Goal: Check status: Check status

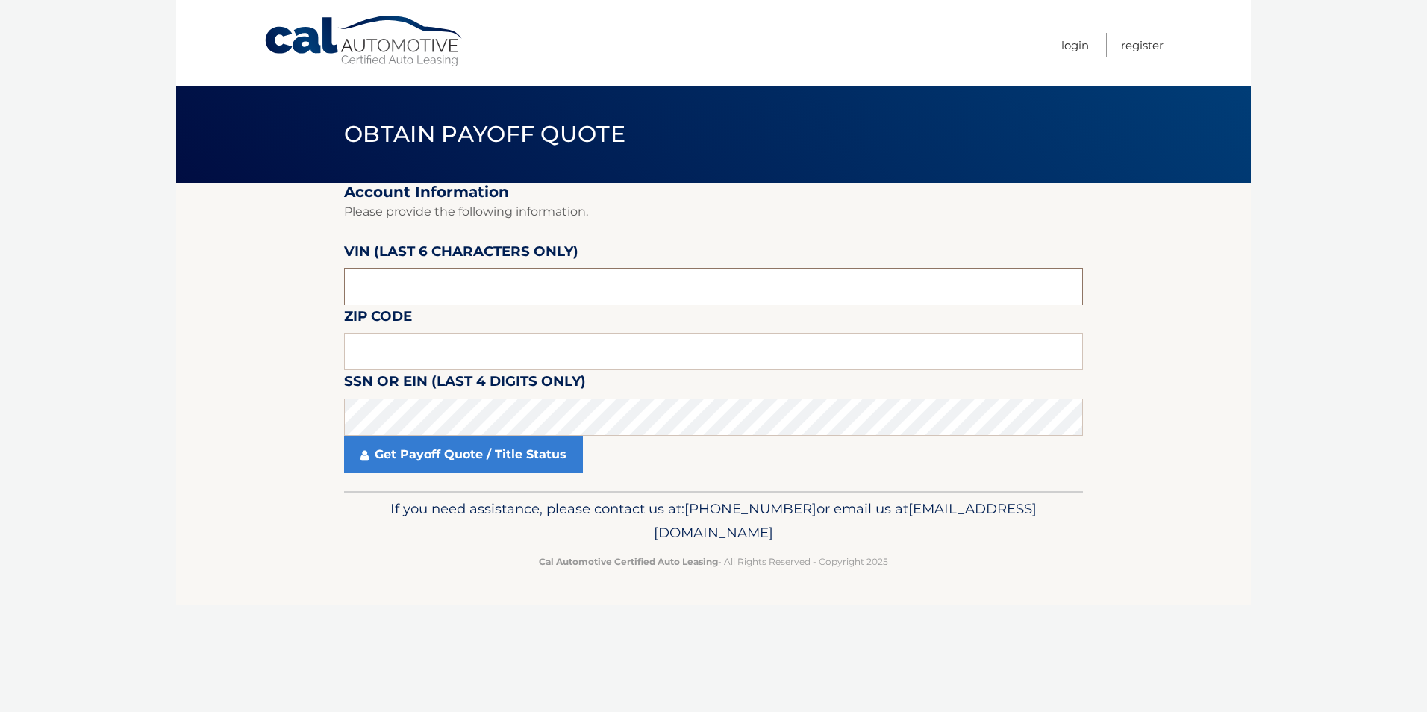
click at [481, 292] on input "text" at bounding box center [713, 286] width 739 height 37
drag, startPoint x: 481, startPoint y: 292, endPoint x: 275, endPoint y: 294, distance: 205.3
click at [275, 294] on section "Account Information Please provide the following information. VIN (last 6 chara…" at bounding box center [713, 337] width 1075 height 308
type input "323070"
type input "08831"
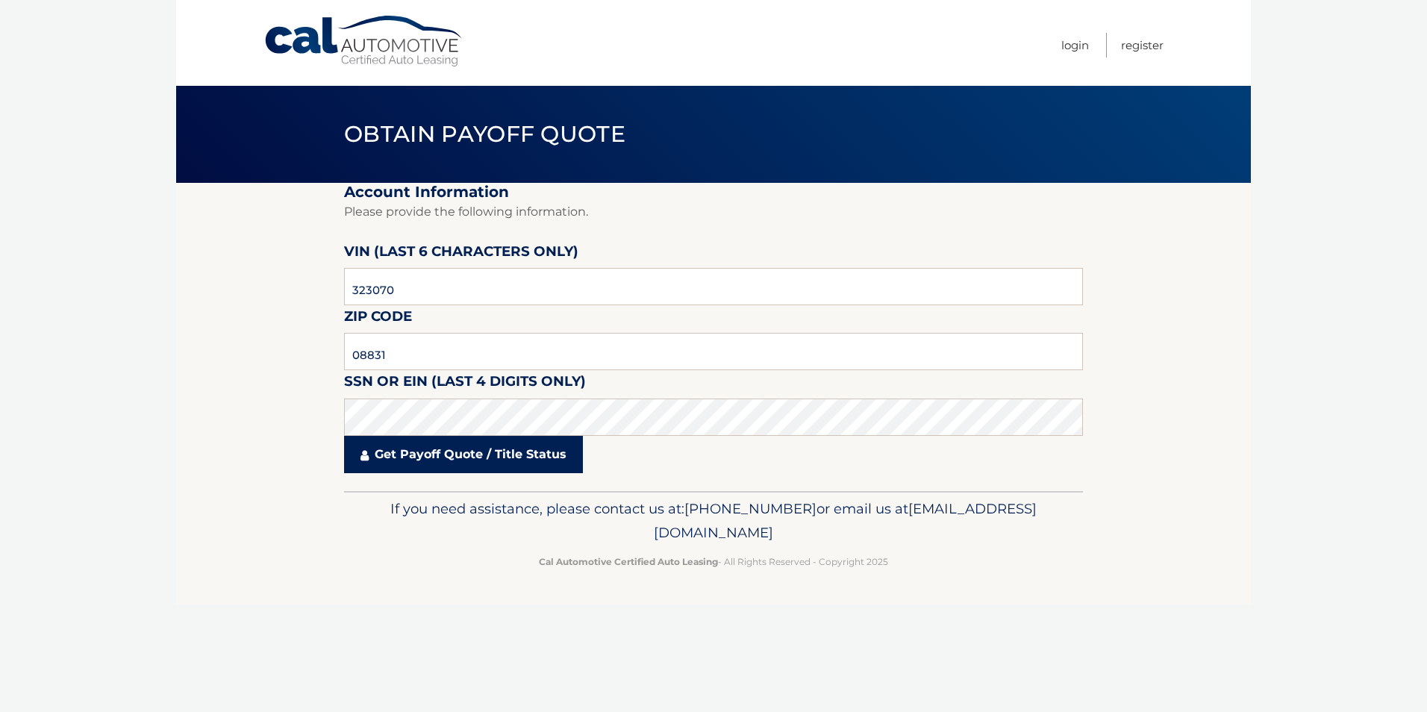
click at [446, 454] on link "Get Payoff Quote / Title Status" at bounding box center [463, 454] width 239 height 37
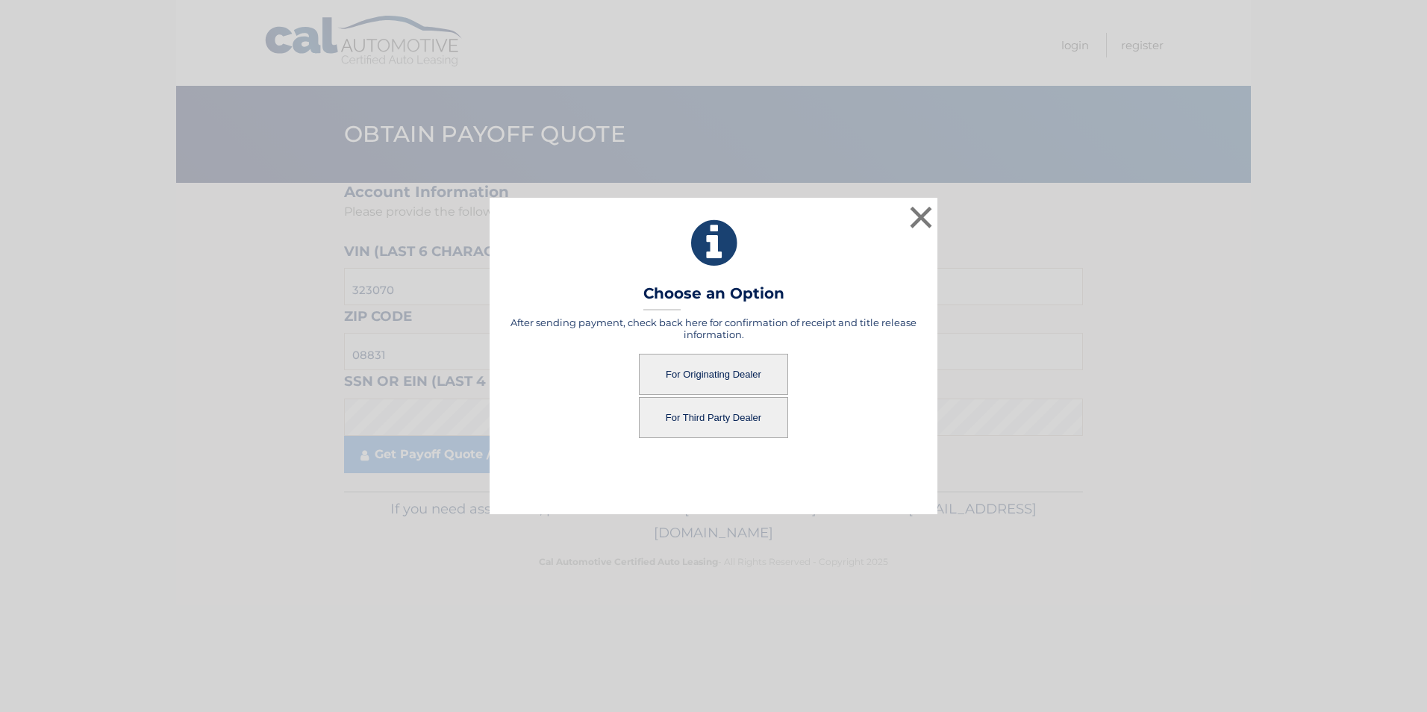
click at [748, 367] on button "For Originating Dealer" at bounding box center [713, 374] width 149 height 41
click at [746, 377] on button "For Originating Dealer" at bounding box center [713, 374] width 149 height 41
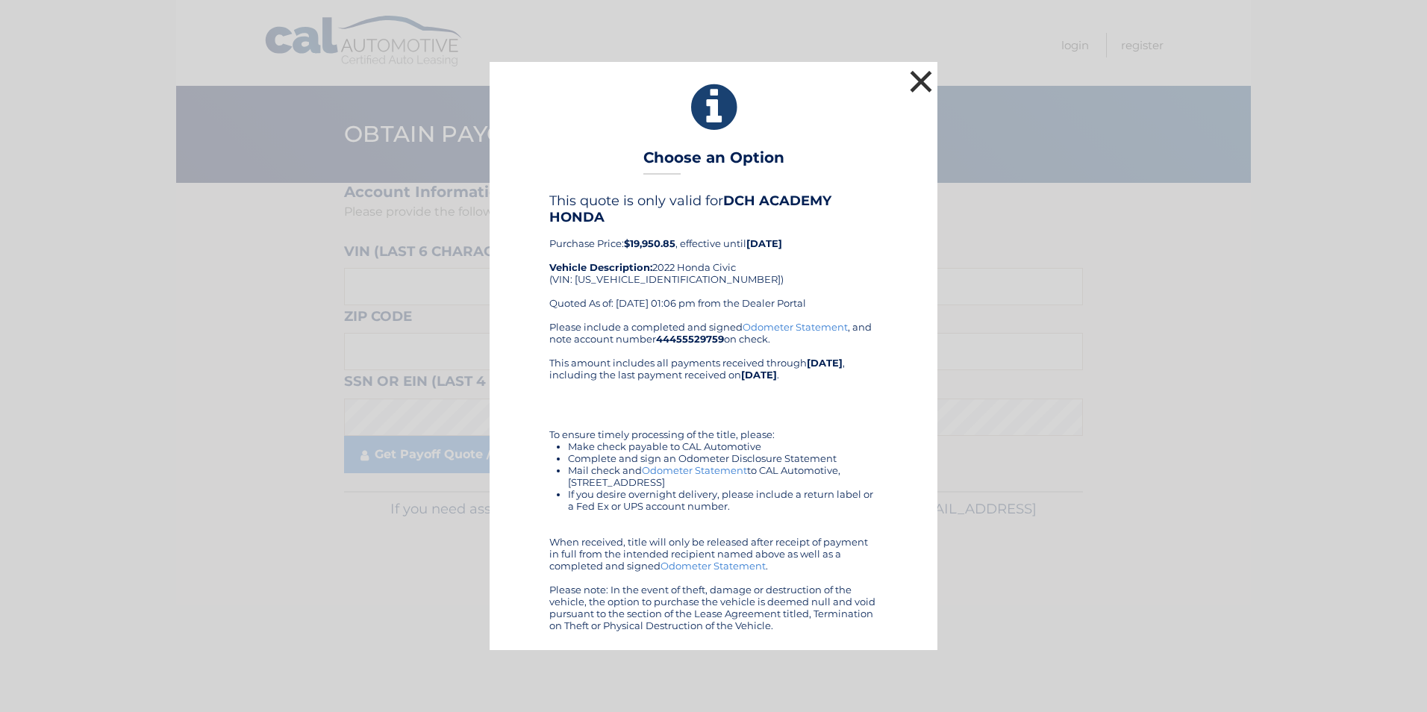
click at [923, 72] on button "×" at bounding box center [921, 81] width 30 height 30
